Goal: Navigation & Orientation: Find specific page/section

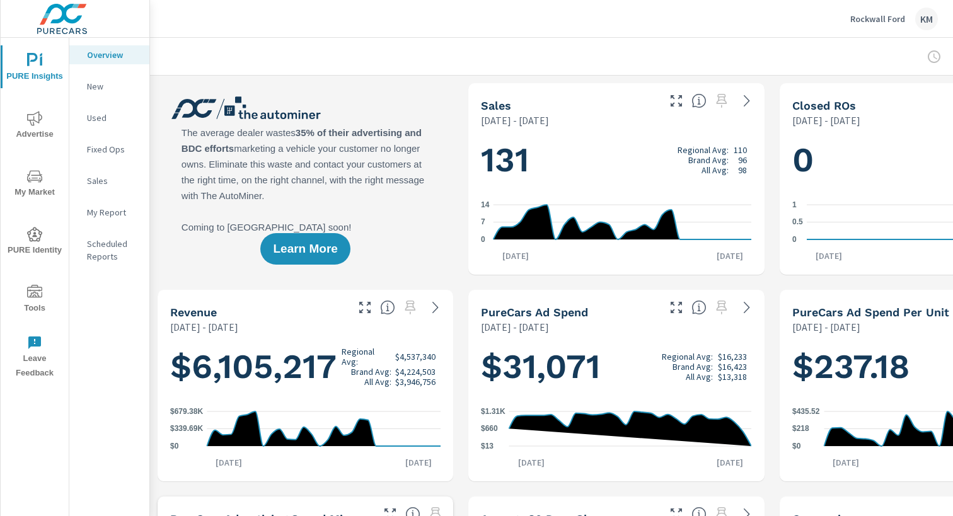
click at [110, 302] on div "Overview New Used Fixed Ops Sales My Report Scheduled Reports" at bounding box center [109, 277] width 80 height 478
click at [38, 242] on span "PURE Identity" at bounding box center [34, 242] width 60 height 31
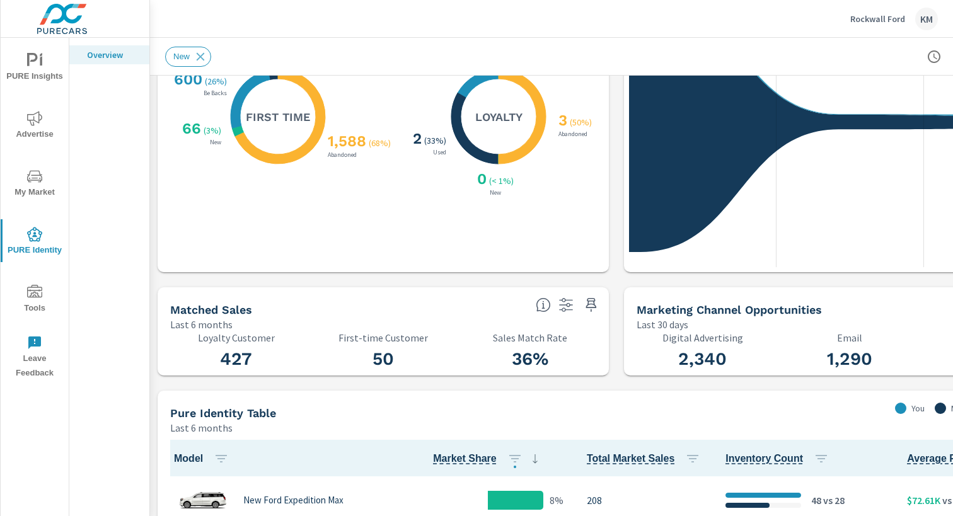
scroll to position [204, 0]
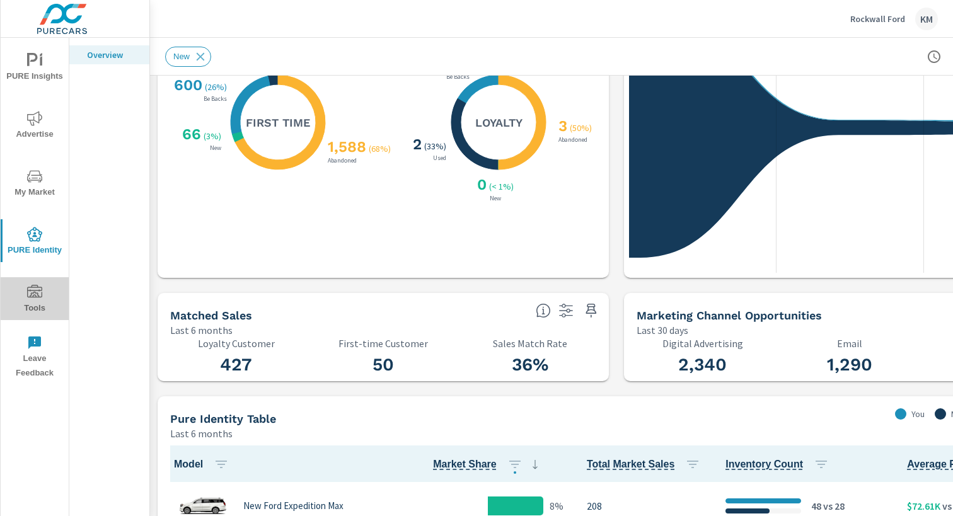
click at [36, 285] on icon "nav menu" at bounding box center [34, 291] width 15 height 13
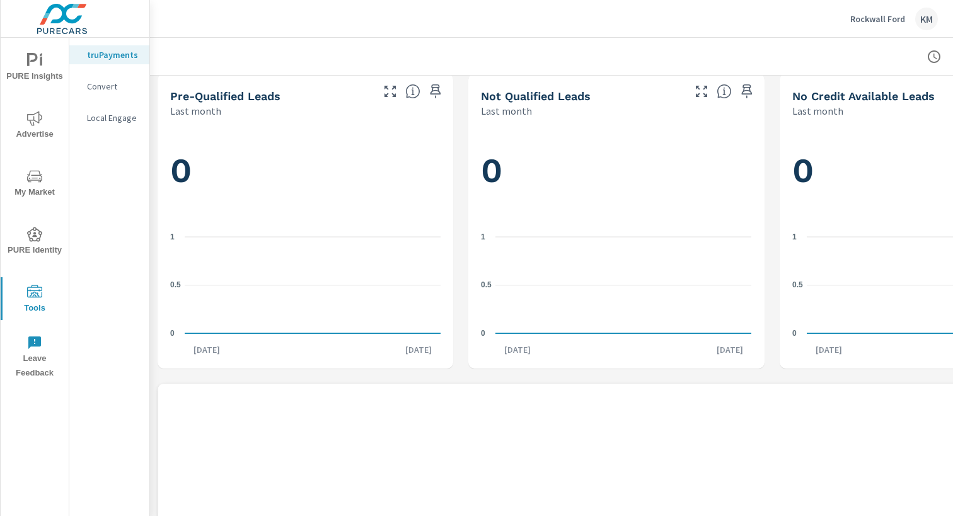
scroll to position [633, 0]
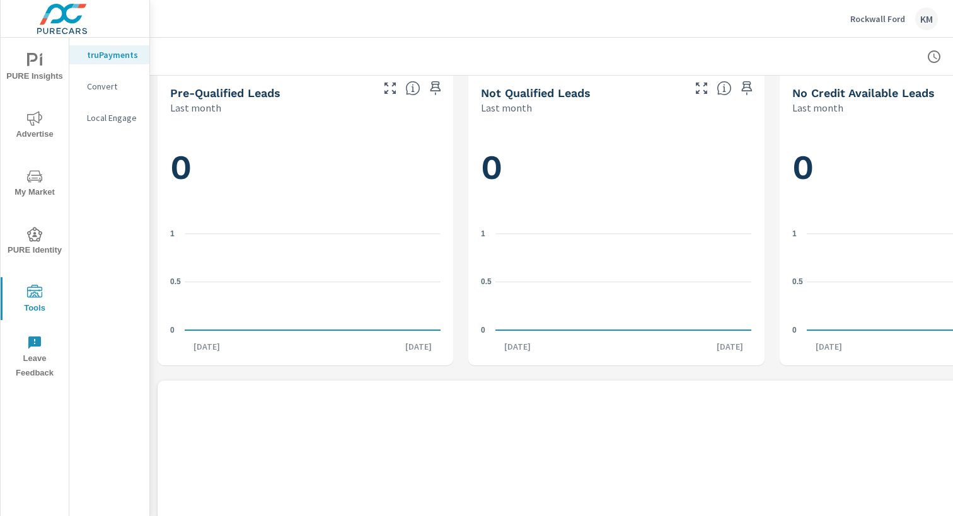
click at [39, 180] on icon "nav menu" at bounding box center [34, 176] width 15 height 12
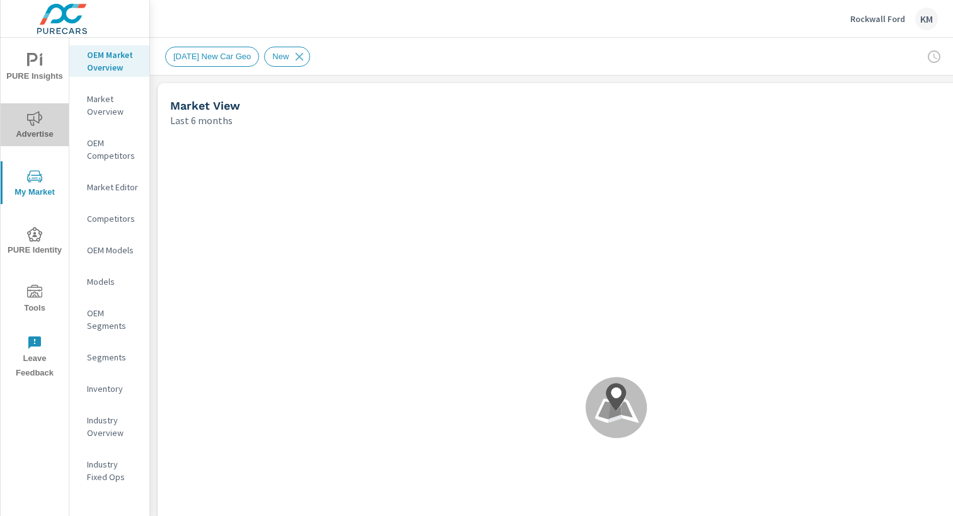
click at [42, 126] on span "Advertise" at bounding box center [34, 126] width 60 height 31
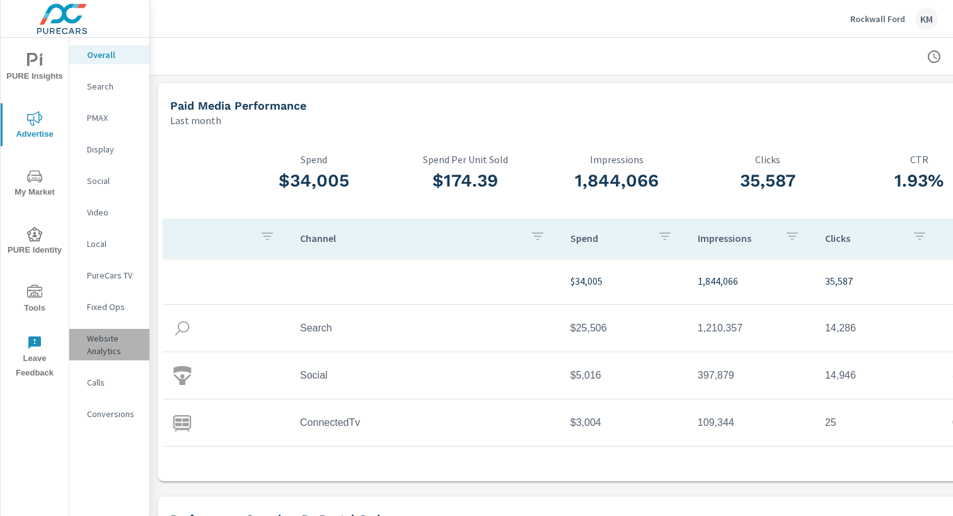
click at [105, 340] on p "Website Analytics" at bounding box center [113, 344] width 52 height 25
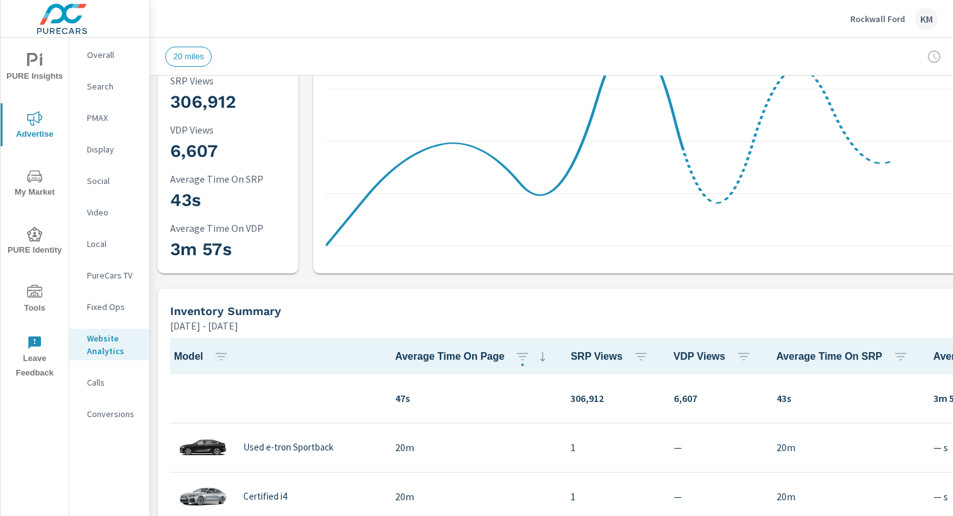
scroll to position [214, 0]
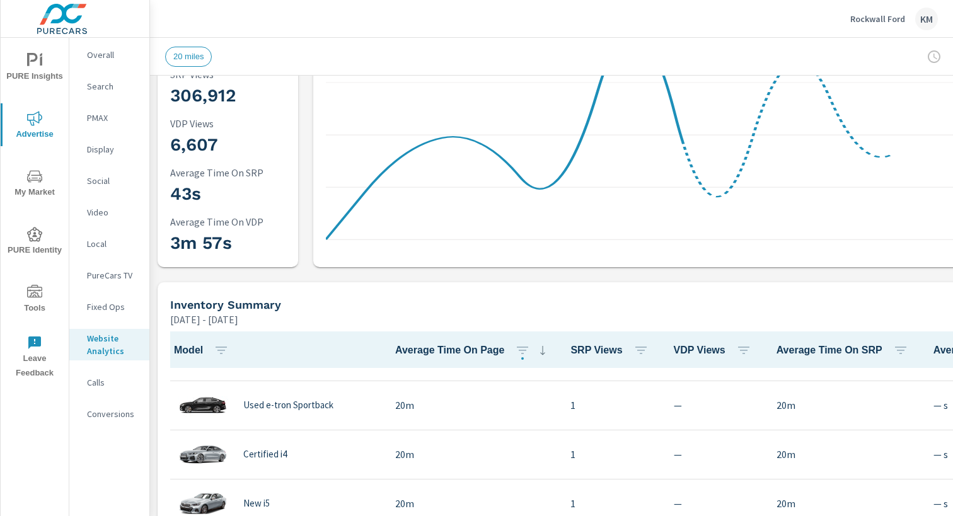
scroll to position [35, 0]
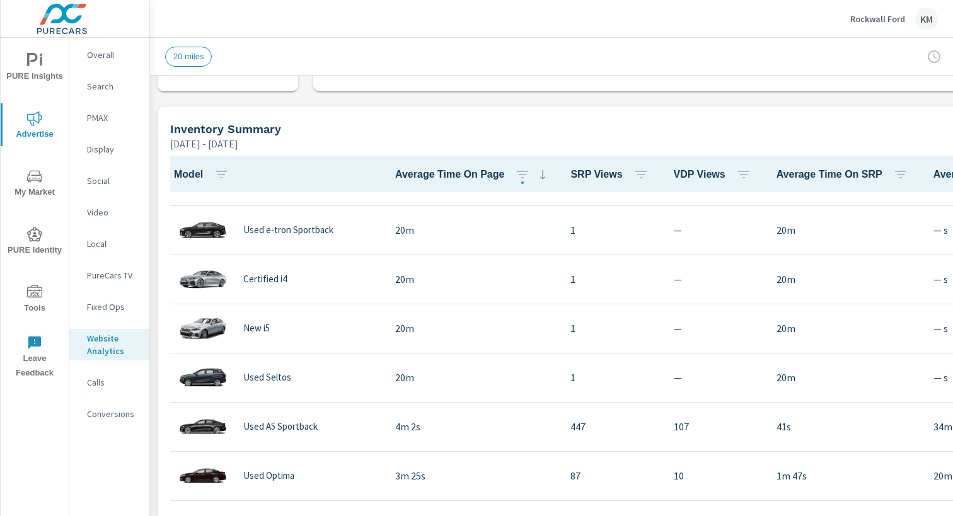
scroll to position [395, 0]
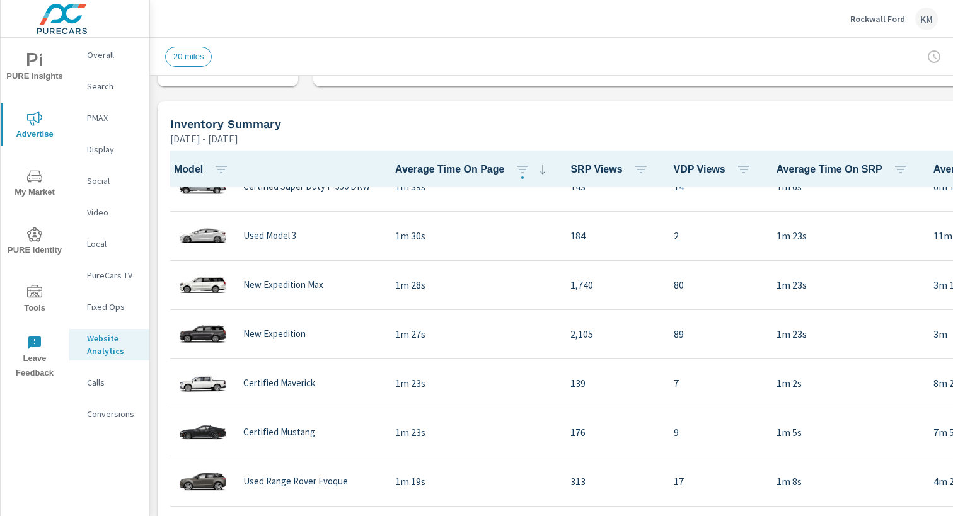
scroll to position [620, 0]
